Goal: Find specific page/section: Find specific page/section

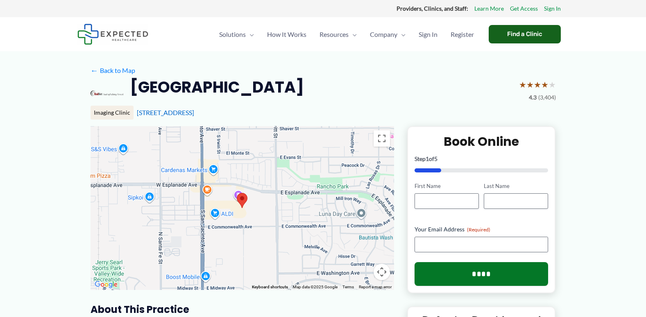
click at [515, 37] on div "Find a Clinic" at bounding box center [525, 34] width 72 height 18
